Goal: Information Seeking & Learning: Learn about a topic

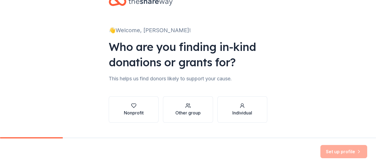
scroll to position [30, 0]
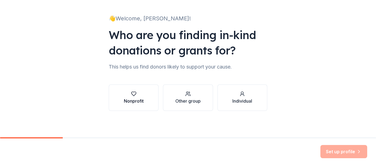
click at [135, 94] on div "button" at bounding box center [134, 94] width 20 height 6
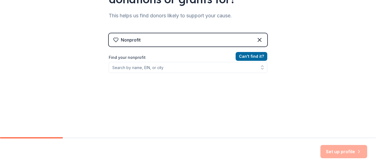
scroll to position [85, 0]
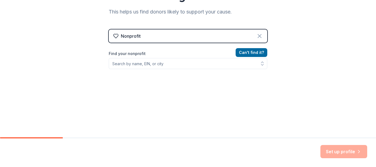
click at [256, 36] on icon at bounding box center [259, 36] width 7 height 7
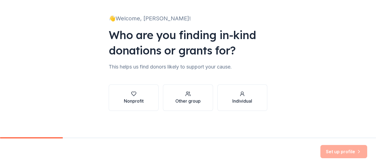
scroll to position [30, 0]
click at [240, 93] on icon "button" at bounding box center [243, 94] width 6 height 6
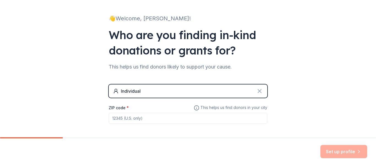
click at [258, 88] on icon at bounding box center [259, 91] width 7 height 7
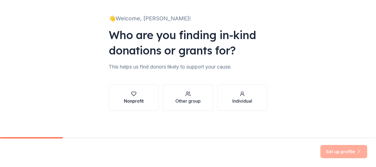
click at [139, 93] on div "button" at bounding box center [134, 94] width 20 height 6
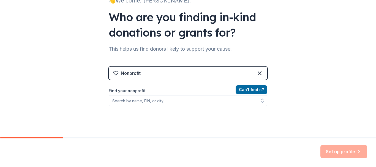
scroll to position [57, 0]
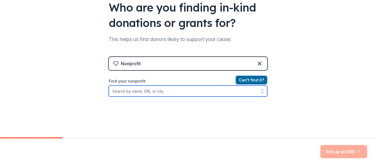
click at [148, 93] on input "Find your nonprofit" at bounding box center [188, 91] width 159 height 11
type input "generation menta"
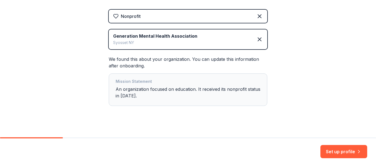
scroll to position [111, 0]
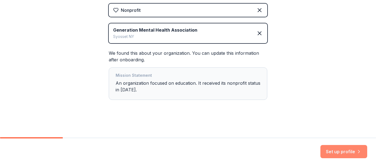
click at [355, 153] on button "Set up profile" at bounding box center [344, 151] width 47 height 13
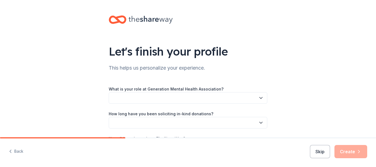
scroll to position [28, 0]
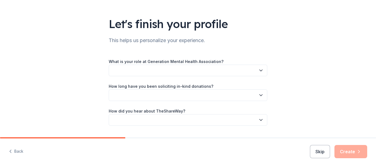
click at [173, 74] on button "button" at bounding box center [188, 71] width 159 height 12
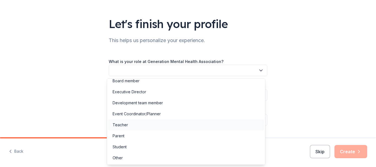
scroll to position [0, 0]
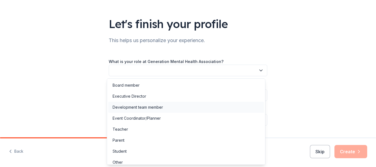
click at [163, 107] on div "Development team member" at bounding box center [186, 107] width 156 height 11
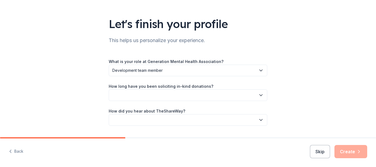
click at [232, 98] on button "button" at bounding box center [188, 96] width 159 height 12
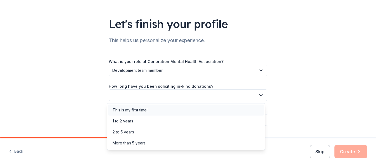
click at [188, 105] on div "This is my first time!" at bounding box center [186, 110] width 156 height 11
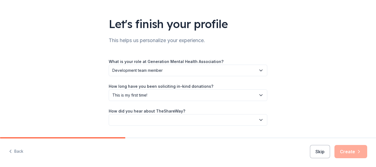
scroll to position [42, 0]
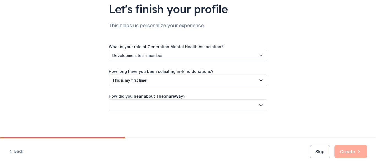
click at [201, 106] on button "button" at bounding box center [188, 105] width 159 height 12
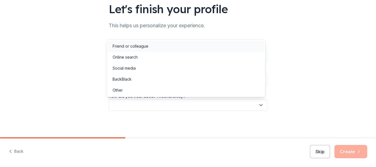
click at [139, 46] on div "Friend or colleague" at bounding box center [131, 46] width 36 height 7
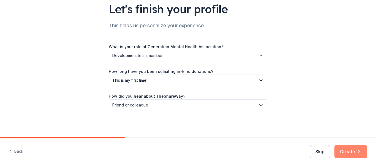
click at [348, 148] on button "Create" at bounding box center [351, 151] width 33 height 13
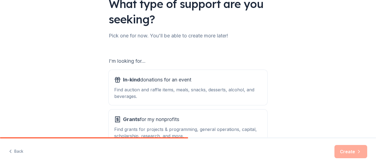
scroll to position [55, 0]
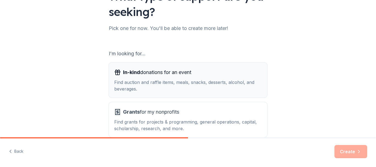
click at [201, 85] on div "Find auction and raffle items, meals, snacks, desserts, alcohol, and beverages." at bounding box center [188, 85] width 148 height 13
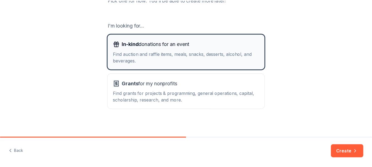
scroll to position [85, 0]
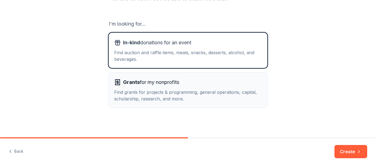
click at [188, 89] on div "Find grants for projects & programming, general operations, capital, scholarshi…" at bounding box center [188, 95] width 148 height 13
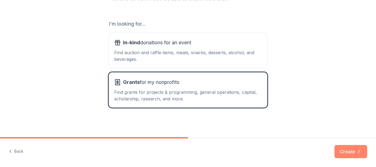
click at [350, 153] on button "Create" at bounding box center [351, 151] width 33 height 13
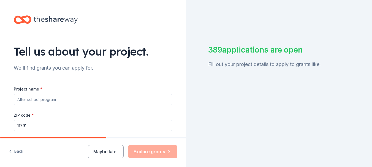
scroll to position [28, 0]
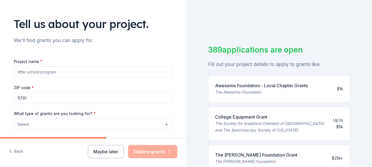
click at [74, 74] on input "Project name *" at bounding box center [93, 72] width 159 height 11
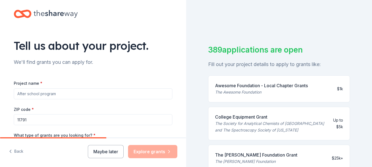
scroll to position [0, 0]
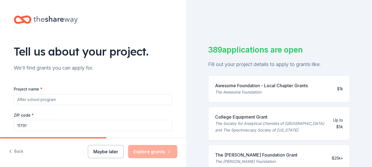
click at [102, 148] on button "Maybe later" at bounding box center [106, 151] width 36 height 13
click at [108, 152] on button "Maybe later" at bounding box center [106, 151] width 36 height 13
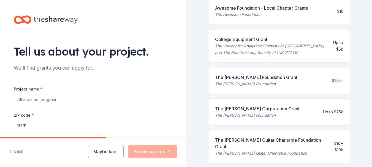
scroll to position [83, 0]
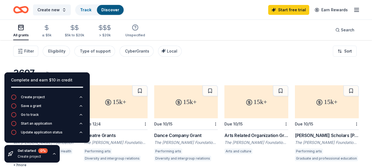
click at [126, 74] on div "3697 results" at bounding box center [186, 73] width 346 height 11
click at [111, 78] on div "3697 results" at bounding box center [186, 73] width 346 height 11
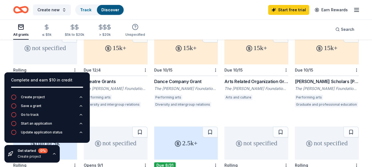
scroll to position [55, 0]
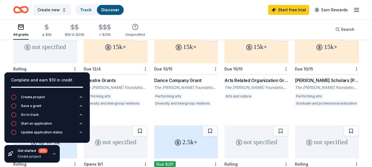
click at [273, 80] on div "Arts Related Organization Grant" at bounding box center [257, 80] width 64 height 7
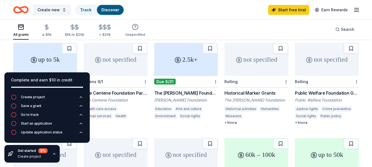
scroll to position [165, 0]
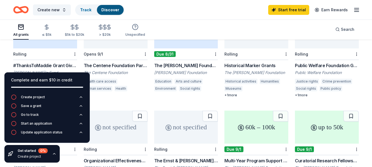
click at [79, 73] on div "Complete and earn $10 in credit" at bounding box center [46, 83] width 85 height 22
click at [53, 154] on icon "button" at bounding box center [54, 154] width 4 height 4
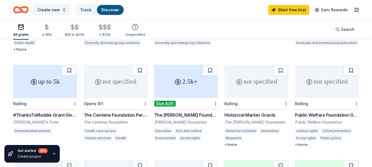
scroll to position [110, 0]
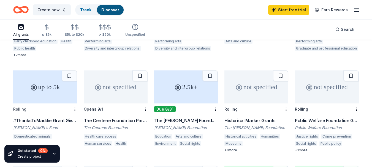
click at [58, 118] on div "#ThanksToMaddie Grant Giveaways" at bounding box center [45, 120] width 64 height 7
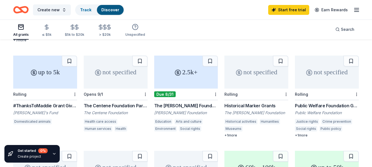
scroll to position [138, 0]
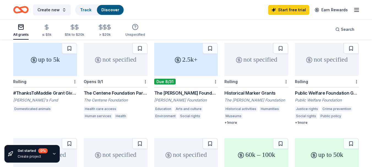
click at [170, 92] on div "The [PERSON_NAME] Foundation Grant" at bounding box center [186, 93] width 64 height 7
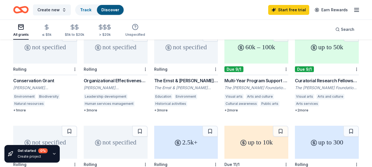
scroll to position [303, 0]
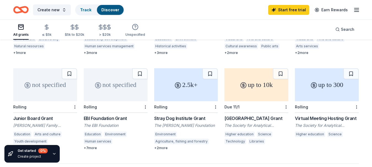
click at [120, 119] on div "EBI Foundation Grant" at bounding box center [116, 118] width 64 height 7
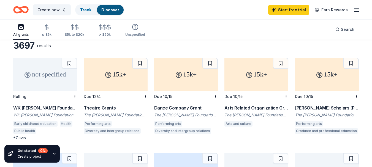
scroll to position [0, 0]
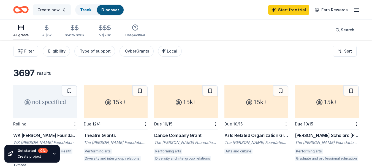
click at [62, 11] on button "Create new" at bounding box center [52, 9] width 38 height 11
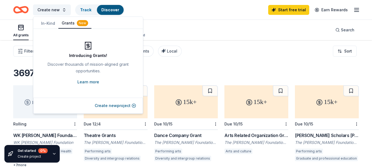
click at [93, 83] on link "Learn more" at bounding box center [88, 82] width 22 height 7
click at [220, 17] on div "Create new Track Discover Start free trial Earn Rewards" at bounding box center [186, 10] width 372 height 20
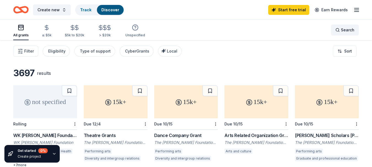
click at [341, 27] on div "Search" at bounding box center [345, 30] width 19 height 7
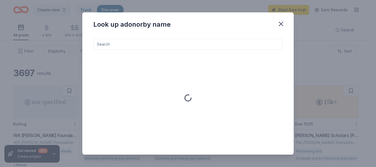
click at [137, 44] on input at bounding box center [188, 44] width 190 height 11
click at [281, 24] on icon "button" at bounding box center [281, 24] width 8 height 8
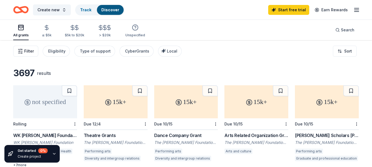
click at [24, 52] on button "Filter" at bounding box center [25, 51] width 25 height 11
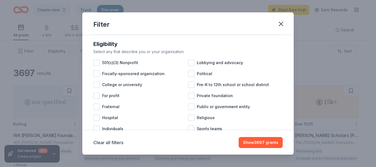
scroll to position [55, 0]
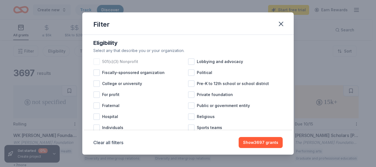
click at [99, 65] on div at bounding box center [96, 61] width 7 height 7
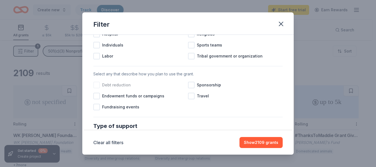
scroll to position [165, 0]
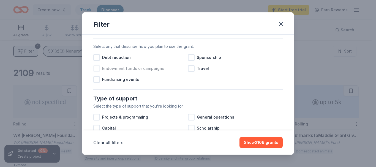
click at [95, 72] on div at bounding box center [96, 68] width 7 height 7
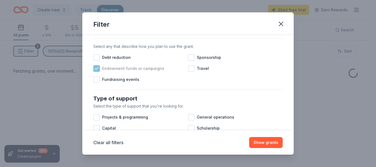
click at [95, 71] on icon at bounding box center [97, 69] width 6 height 6
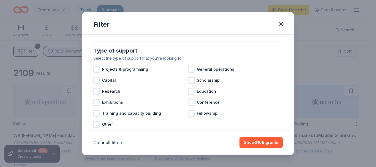
scroll to position [220, 0]
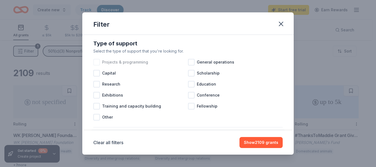
click at [97, 66] on div at bounding box center [96, 62] width 7 height 7
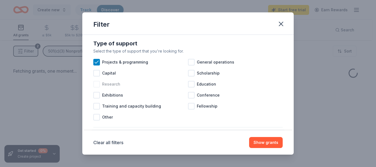
click at [95, 88] on div at bounding box center [96, 84] width 7 height 7
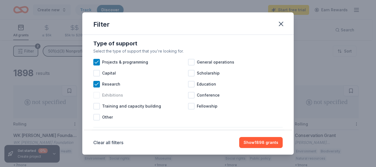
scroll to position [248, 0]
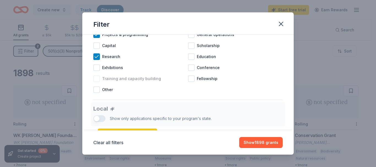
click at [98, 82] on div at bounding box center [96, 78] width 7 height 7
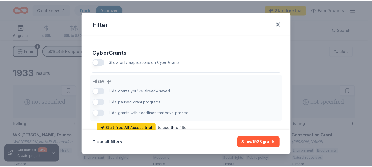
scroll to position [378, 0]
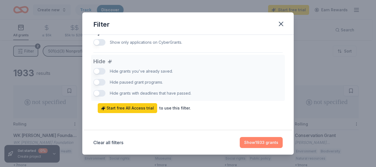
click at [262, 144] on button "Show 1933 grants" at bounding box center [261, 142] width 43 height 11
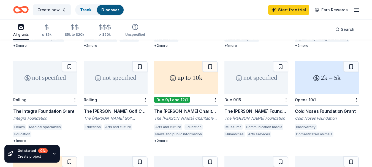
scroll to position [220, 0]
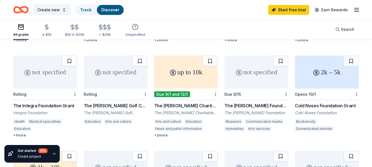
click at [104, 108] on div "The [PERSON_NAME] Golf Charities Foundation Grant" at bounding box center [116, 105] width 64 height 7
click at [243, 107] on div "The [PERSON_NAME] Foundation Grant" at bounding box center [257, 105] width 64 height 7
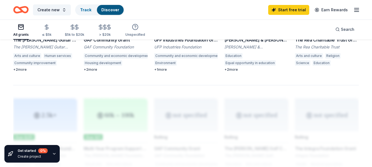
scroll to position [358, 0]
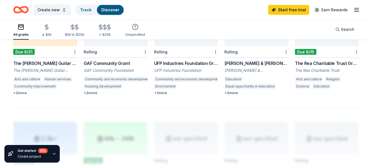
click at [117, 63] on div "GAF Community Grant" at bounding box center [116, 63] width 64 height 7
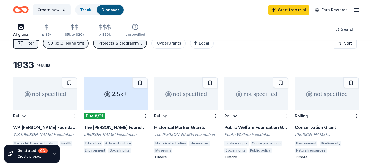
scroll to position [0, 0]
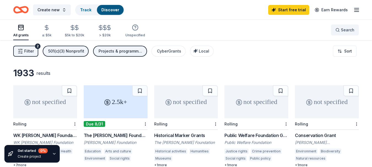
click at [348, 26] on button "Search" at bounding box center [345, 30] width 28 height 11
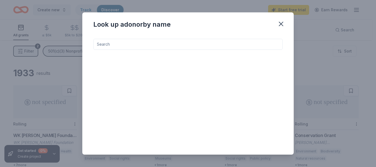
click at [130, 41] on input at bounding box center [188, 44] width 190 height 11
click at [280, 24] on icon "button" at bounding box center [281, 24] width 8 height 8
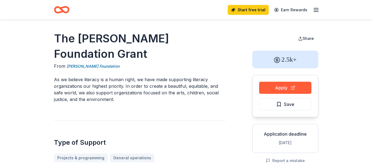
drag, startPoint x: 104, startPoint y: 80, endPoint x: 189, endPoint y: 79, distance: 84.6
click at [189, 79] on p "As we believe literacy is a human right, we have made supporting literacy organ…" at bounding box center [140, 89] width 172 height 26
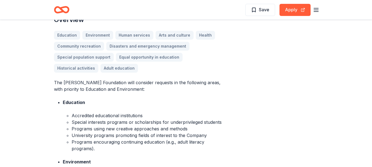
scroll to position [165, 0]
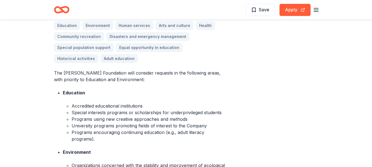
drag, startPoint x: 84, startPoint y: 120, endPoint x: 182, endPoint y: 121, distance: 97.8
click at [182, 121] on li "Programs using new creative approaches and methods" at bounding box center [149, 119] width 154 height 7
drag, startPoint x: 78, startPoint y: 128, endPoint x: 188, endPoint y: 125, distance: 110.2
click at [188, 125] on li "University programs promoting fields of interest to the Company" at bounding box center [149, 126] width 154 height 7
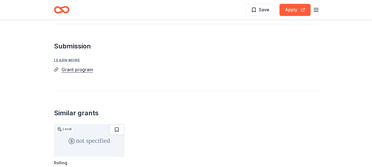
scroll to position [854, 0]
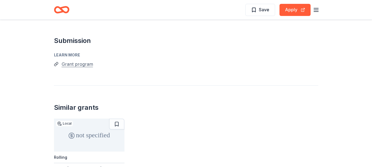
drag, startPoint x: 76, startPoint y: 53, endPoint x: 70, endPoint y: 52, distance: 6.2
click at [70, 61] on button "Grant program" at bounding box center [77, 64] width 31 height 7
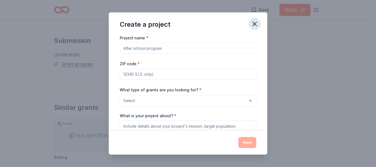
click at [258, 24] on icon "button" at bounding box center [255, 24] width 8 height 8
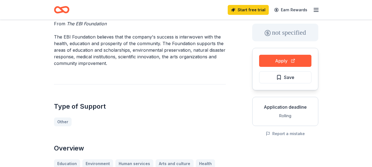
scroll to position [0, 0]
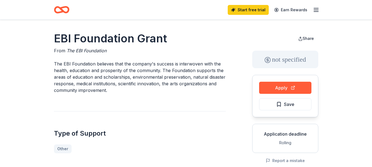
drag, startPoint x: 45, startPoint y: 37, endPoint x: 186, endPoint y: 40, distance: 141.3
click at [158, 39] on h1 "EBI Foundation Grant" at bounding box center [140, 38] width 172 height 15
drag, startPoint x: 66, startPoint y: 50, endPoint x: 135, endPoint y: 52, distance: 68.6
click at [135, 52] on div "From The EBI Foundation" at bounding box center [140, 50] width 172 height 7
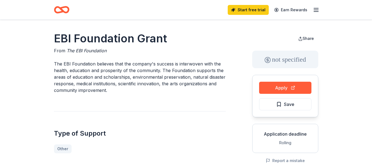
drag, startPoint x: 54, startPoint y: 37, endPoint x: 199, endPoint y: 37, distance: 144.9
click at [199, 37] on h1 "EBI Foundation Grant" at bounding box center [140, 38] width 172 height 15
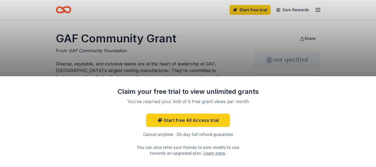
click at [234, 60] on div "Claim your free trial to view unlimited grants You've reached your limit of 5 f…" at bounding box center [188, 83] width 376 height 167
click at [235, 61] on div "Claim your free trial to view unlimited grants You've reached your limit of 5 f…" at bounding box center [188, 83] width 376 height 167
